Goal: Information Seeking & Learning: Learn about a topic

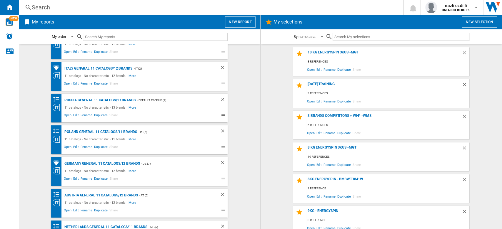
scroll to position [39, 0]
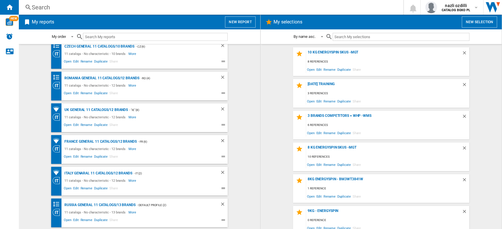
click at [94, 34] on input "text" at bounding box center [155, 37] width 145 height 8
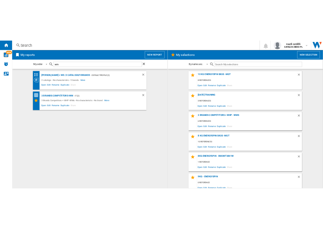
scroll to position [0, 0]
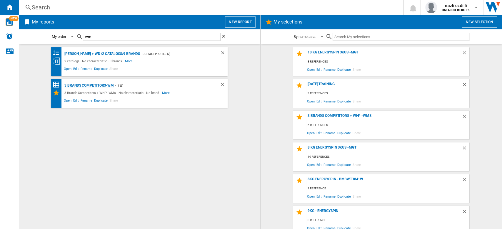
type input "wm"
click at [99, 87] on div "3 Brands Competitors-WM" at bounding box center [88, 85] width 51 height 7
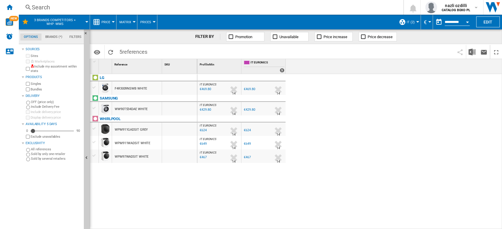
click at [107, 25] on button "Price" at bounding box center [107, 22] width 12 height 15
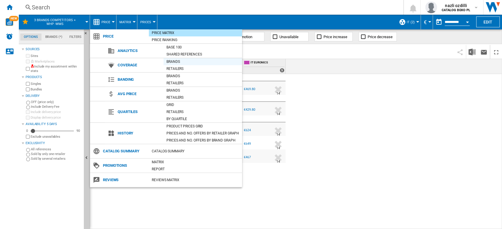
click at [167, 61] on div "Brands" at bounding box center [202, 62] width 78 height 6
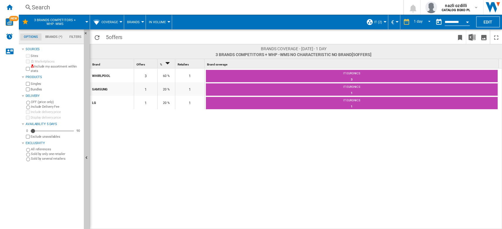
click at [111, 24] on button "Coverage" at bounding box center [110, 22] width 19 height 15
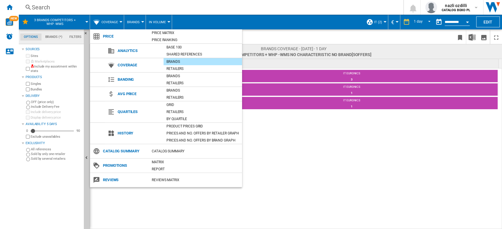
drag, startPoint x: 381, startPoint y: 113, endPoint x: 379, endPoint y: 110, distance: 3.8
click at [381, 113] on md-backdrop at bounding box center [251, 114] width 502 height 229
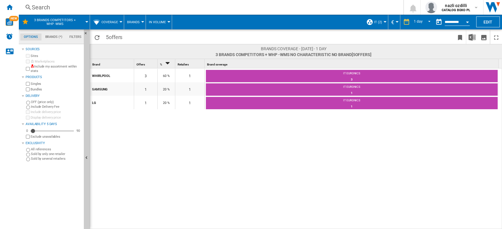
click at [140, 22] on button "Brands" at bounding box center [135, 22] width 16 height 15
click at [138, 51] on span "Retailers" at bounding box center [137, 50] width 18 height 5
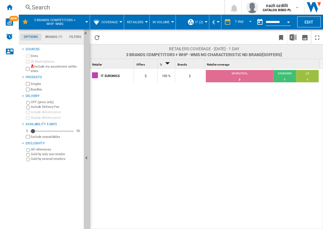
click at [163, 115] on div "IT EURONICS 5 100 % 3 WHIRLPOOL 3 60% SAMSUNG 1 20% LG 1 20%" at bounding box center [206, 148] width 233 height 161
click at [119, 21] on div at bounding box center [120, 21] width 3 height 1
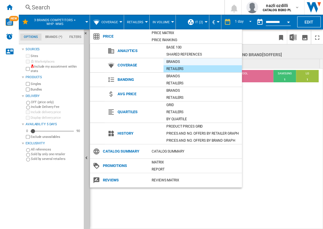
click at [167, 63] on div "Brands" at bounding box center [202, 62] width 78 height 6
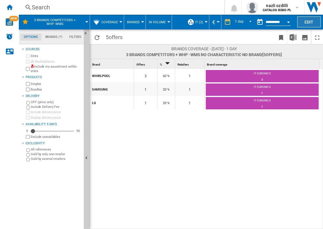
click at [306, 24] on button "Edit" at bounding box center [309, 21] width 24 height 11
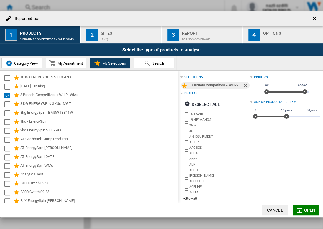
click at [103, 34] on div "Sites" at bounding box center [130, 32] width 58 height 6
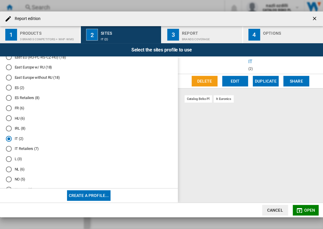
scroll to position [157, 0]
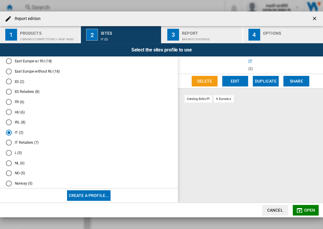
click at [10, 145] on div "IT Retailers (7)" at bounding box center [9, 143] width 6 height 6
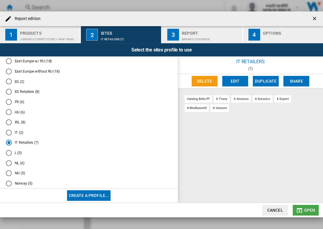
click at [303, 208] on md-icon "button" at bounding box center [299, 210] width 7 height 7
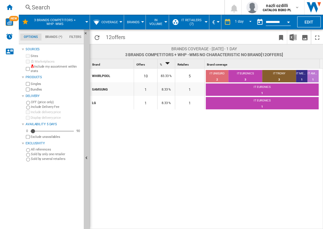
click at [103, 23] on span "Coverage" at bounding box center [109, 22] width 16 height 4
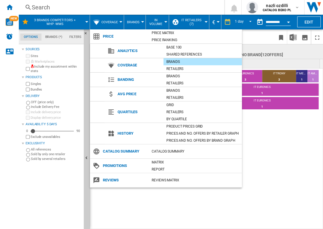
click at [176, 72] on div "Retailers" at bounding box center [202, 68] width 78 height 7
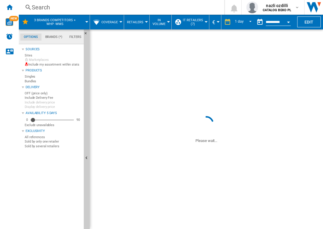
click at [176, 73] on div "5" at bounding box center [189, 76] width 29 height 14
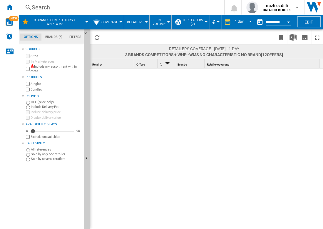
click at [116, 21] on span "Coverage" at bounding box center [109, 22] width 16 height 4
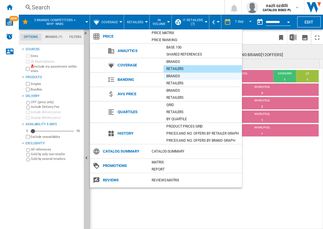
click at [180, 76] on div "Brands" at bounding box center [202, 76] width 78 height 6
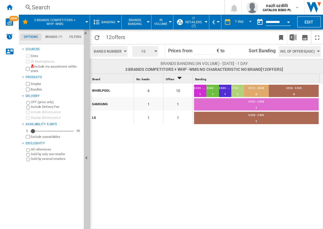
click at [108, 21] on span "Banding" at bounding box center [108, 22] width 14 height 4
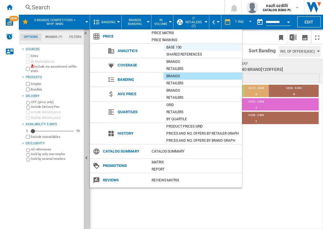
click at [172, 47] on div "Base 100" at bounding box center [202, 47] width 78 height 6
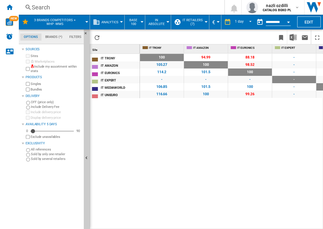
click at [110, 24] on span "Analytics" at bounding box center [109, 22] width 17 height 4
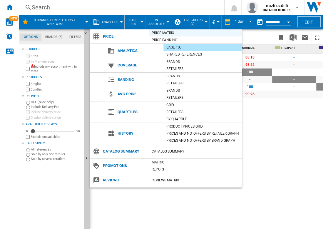
click at [163, 31] on div "Price Matrix" at bounding box center [195, 33] width 93 height 6
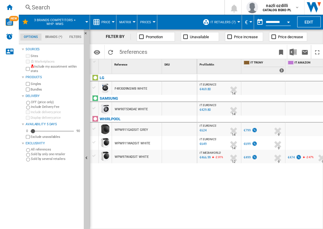
click at [48, 11] on div "Search" at bounding box center [120, 7] width 177 height 8
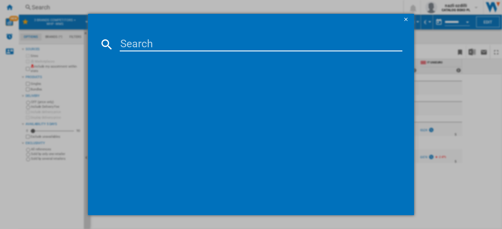
click at [407, 20] on ng-md-icon "getI18NText('BUTTONS.CLOSE_DIALOG')" at bounding box center [406, 19] width 7 height 7
